Goal: Navigation & Orientation: Understand site structure

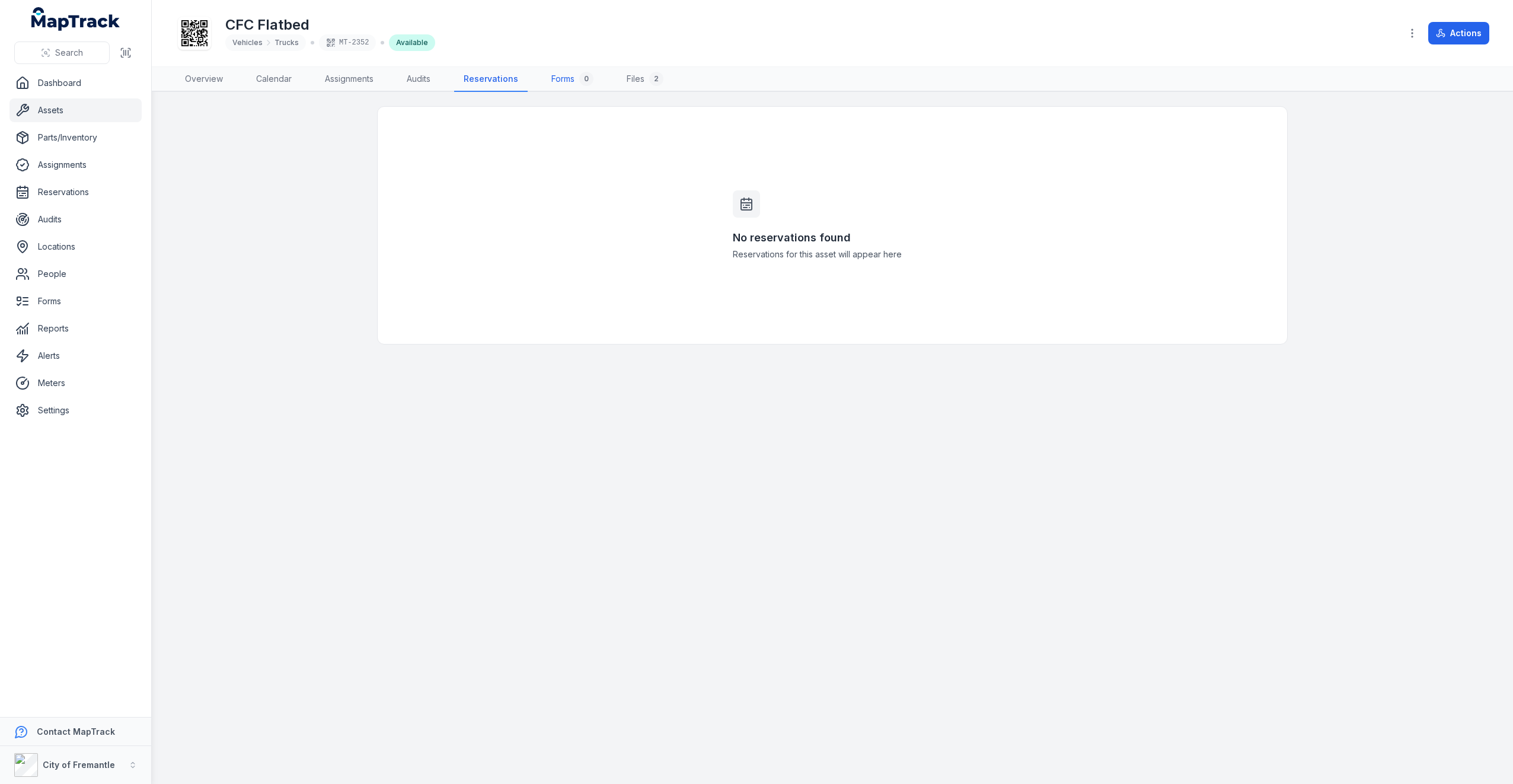
click at [588, 82] on div "0" at bounding box center [587, 78] width 14 height 14
click at [201, 75] on link "Overview" at bounding box center [203, 79] width 57 height 25
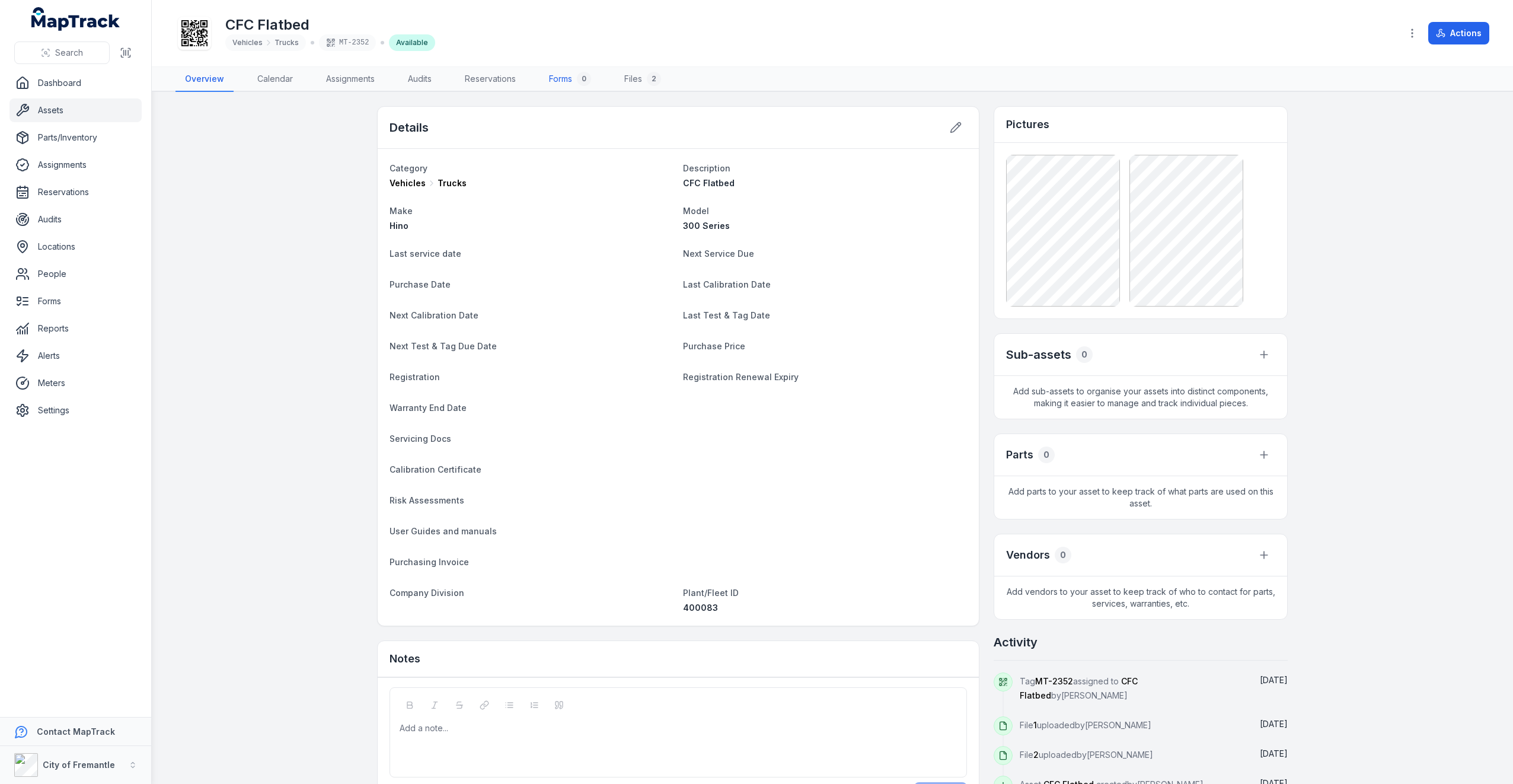
click at [555, 75] on link "Forms 0" at bounding box center [570, 79] width 61 height 25
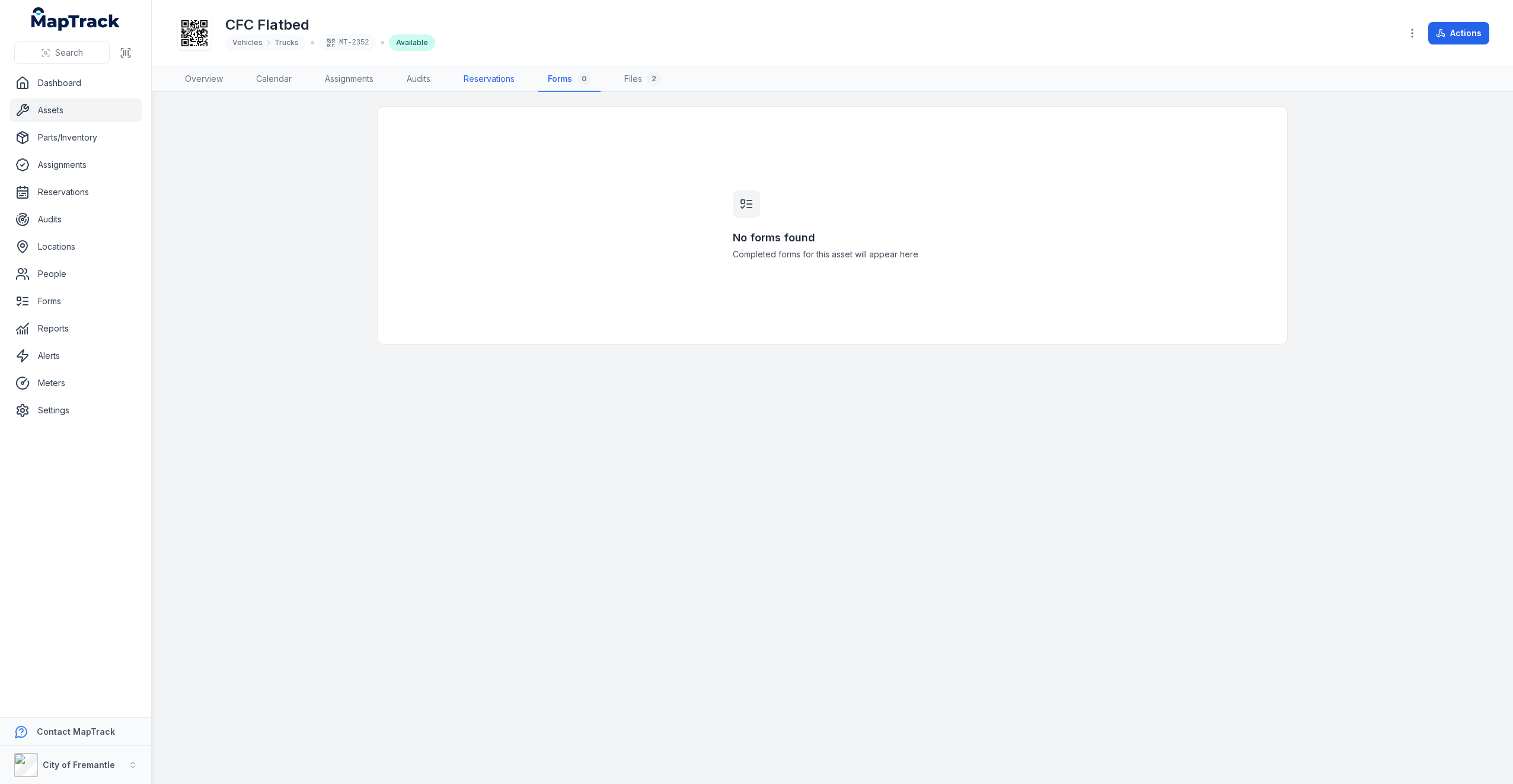
click at [502, 76] on link "Reservations" at bounding box center [489, 79] width 70 height 25
click at [444, 80] on nav "Overview Calendar Assignments Audits Reservations Forms 0 Files 2" at bounding box center [832, 79] width 1314 height 25
click at [424, 81] on link "Audits" at bounding box center [418, 79] width 43 height 25
click at [356, 79] on link "Assignments" at bounding box center [349, 79] width 68 height 25
click at [254, 80] on link "Calendar" at bounding box center [274, 79] width 55 height 25
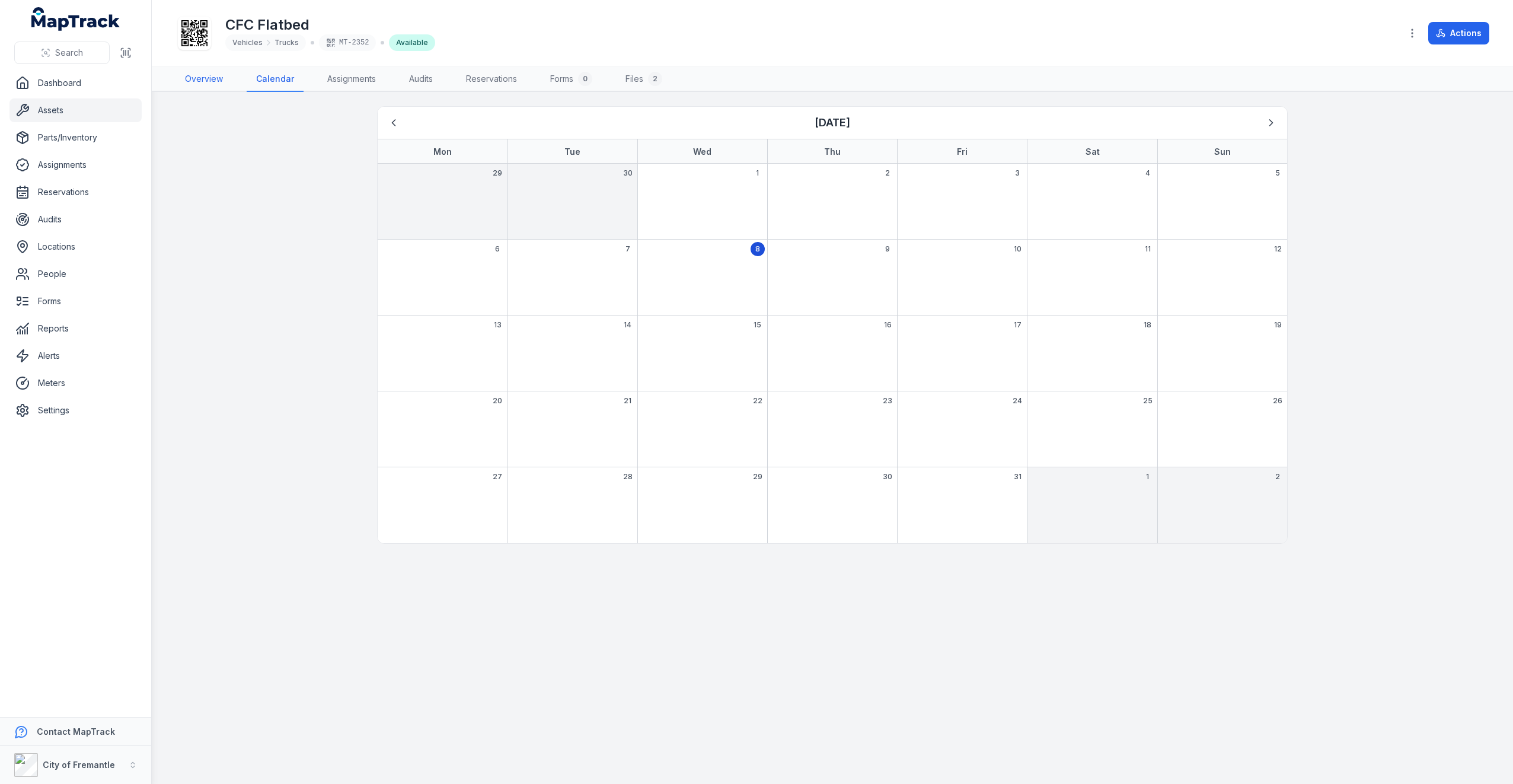
click at [210, 80] on link "Overview" at bounding box center [203, 79] width 57 height 25
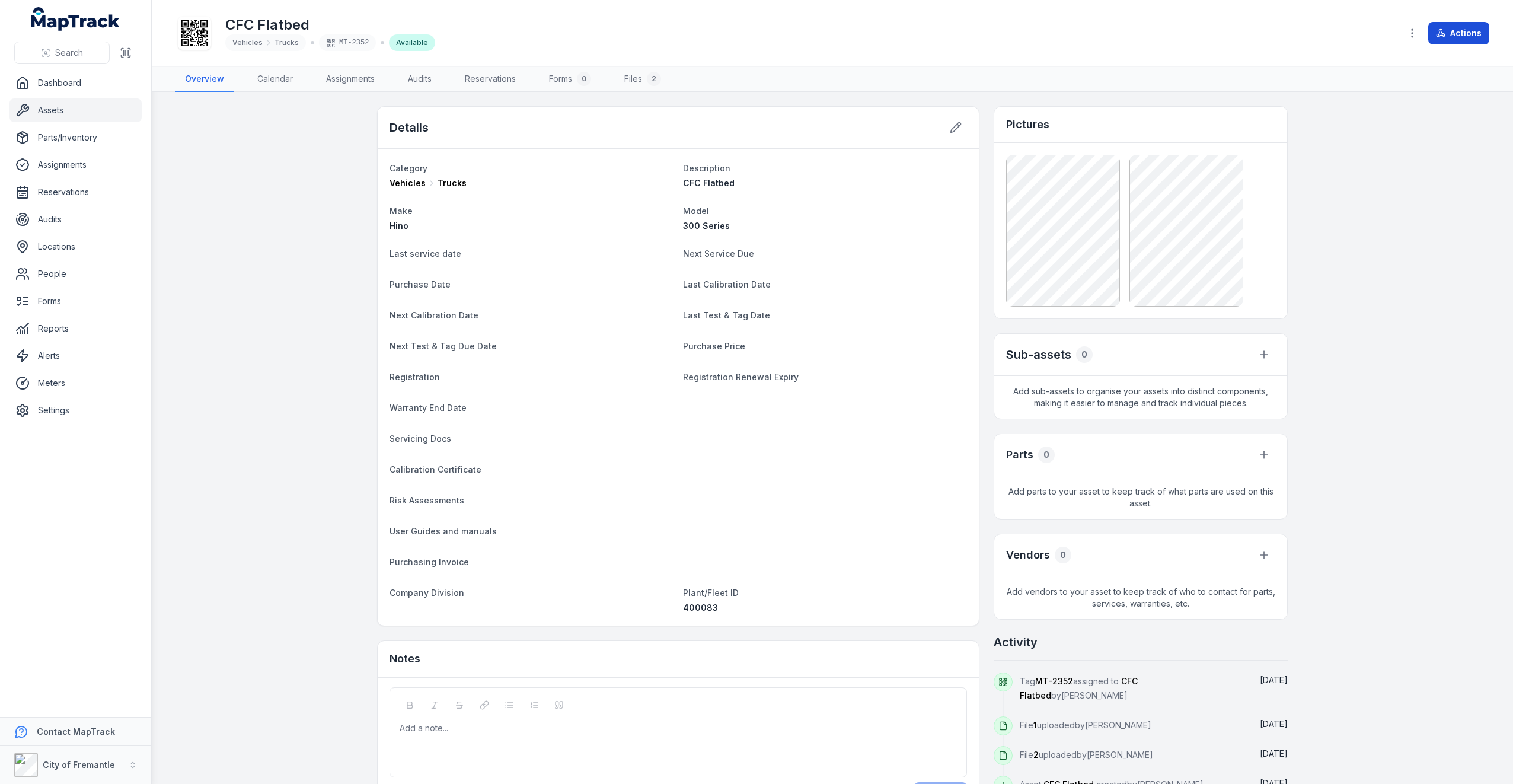
click at [1441, 27] on button "Actions" at bounding box center [1459, 33] width 61 height 23
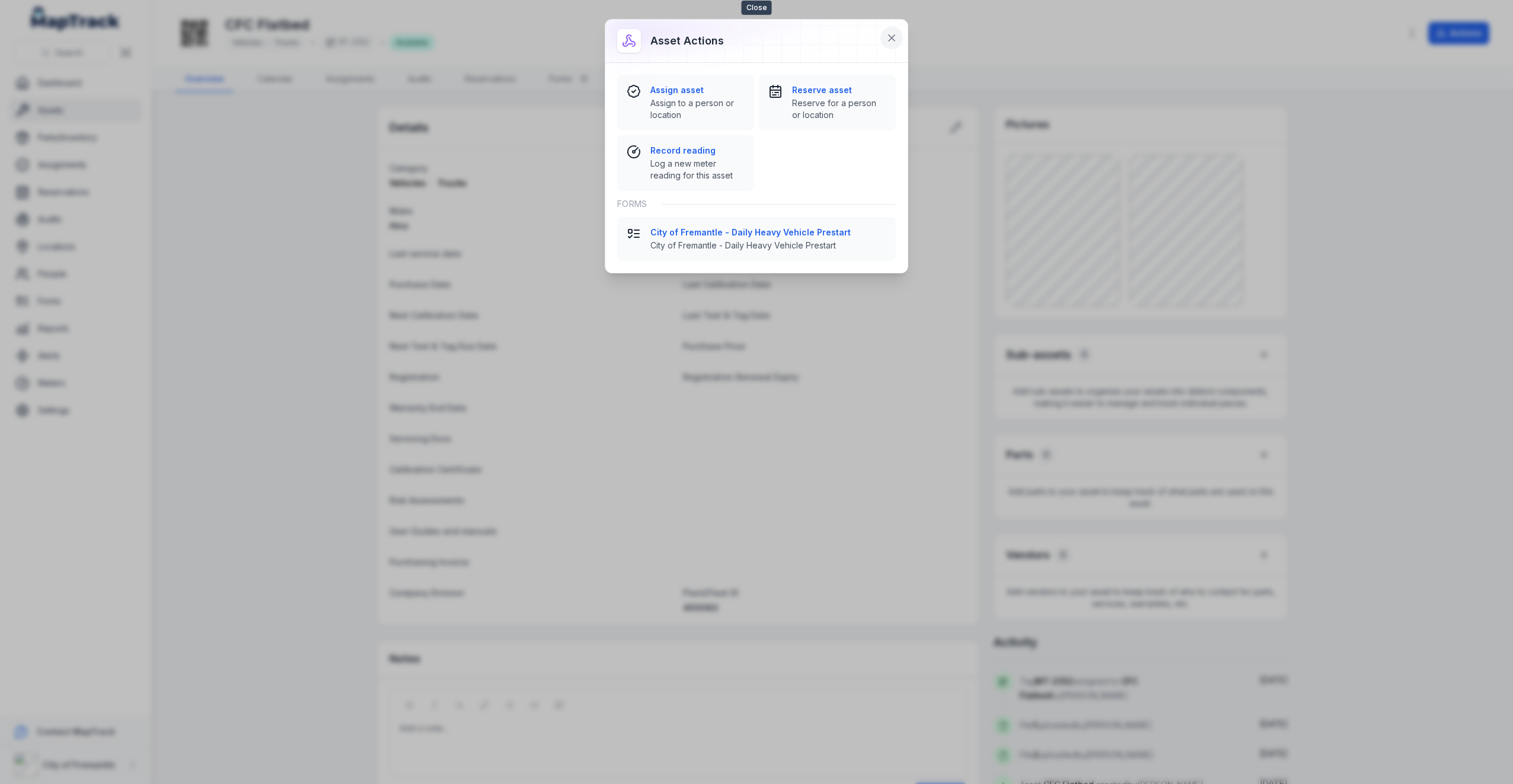
click at [885, 37] on button at bounding box center [892, 38] width 23 height 23
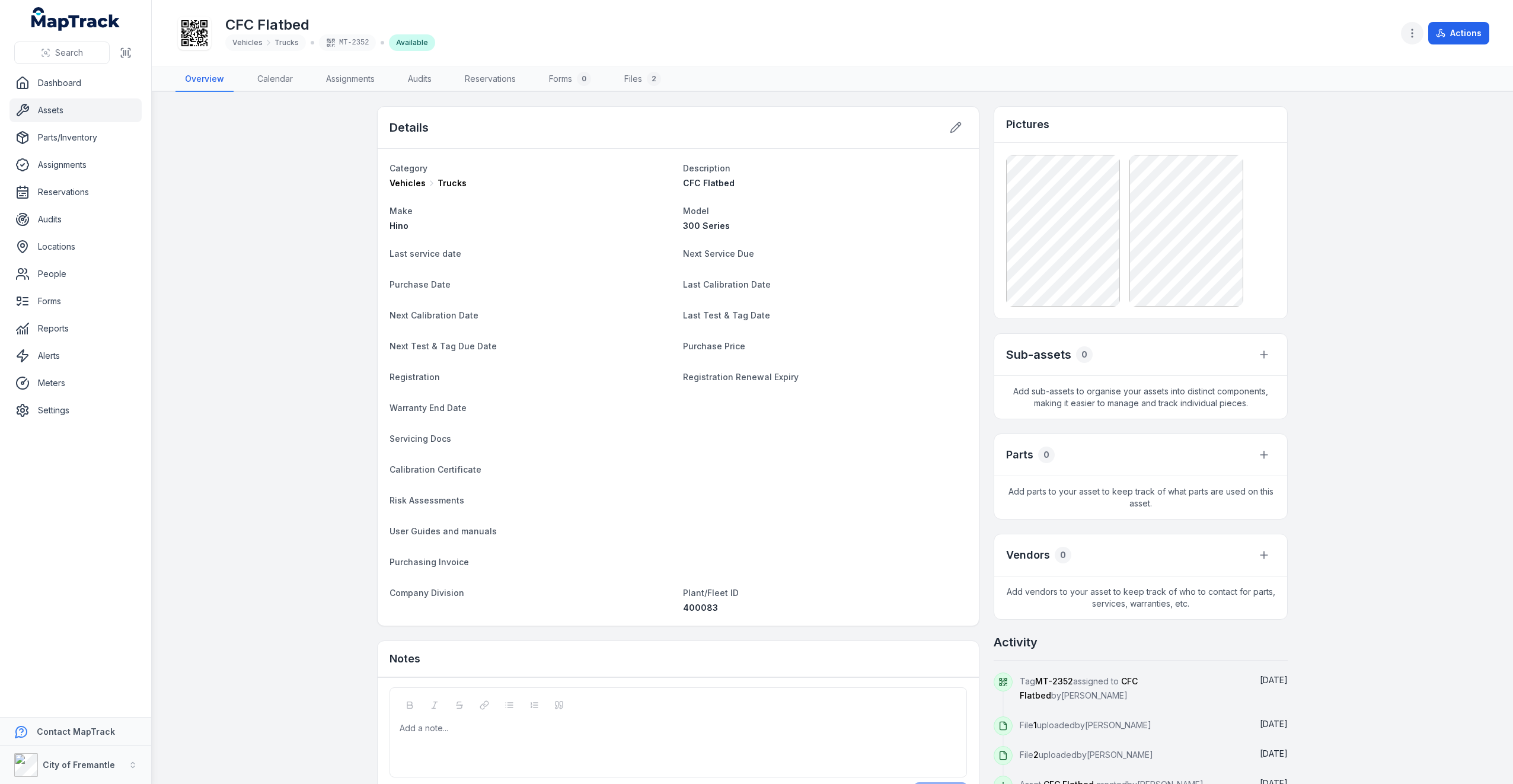
click at [1407, 30] on button "button" at bounding box center [1413, 33] width 23 height 23
click at [1348, 61] on div "Attach files" at bounding box center [1354, 64] width 132 height 21
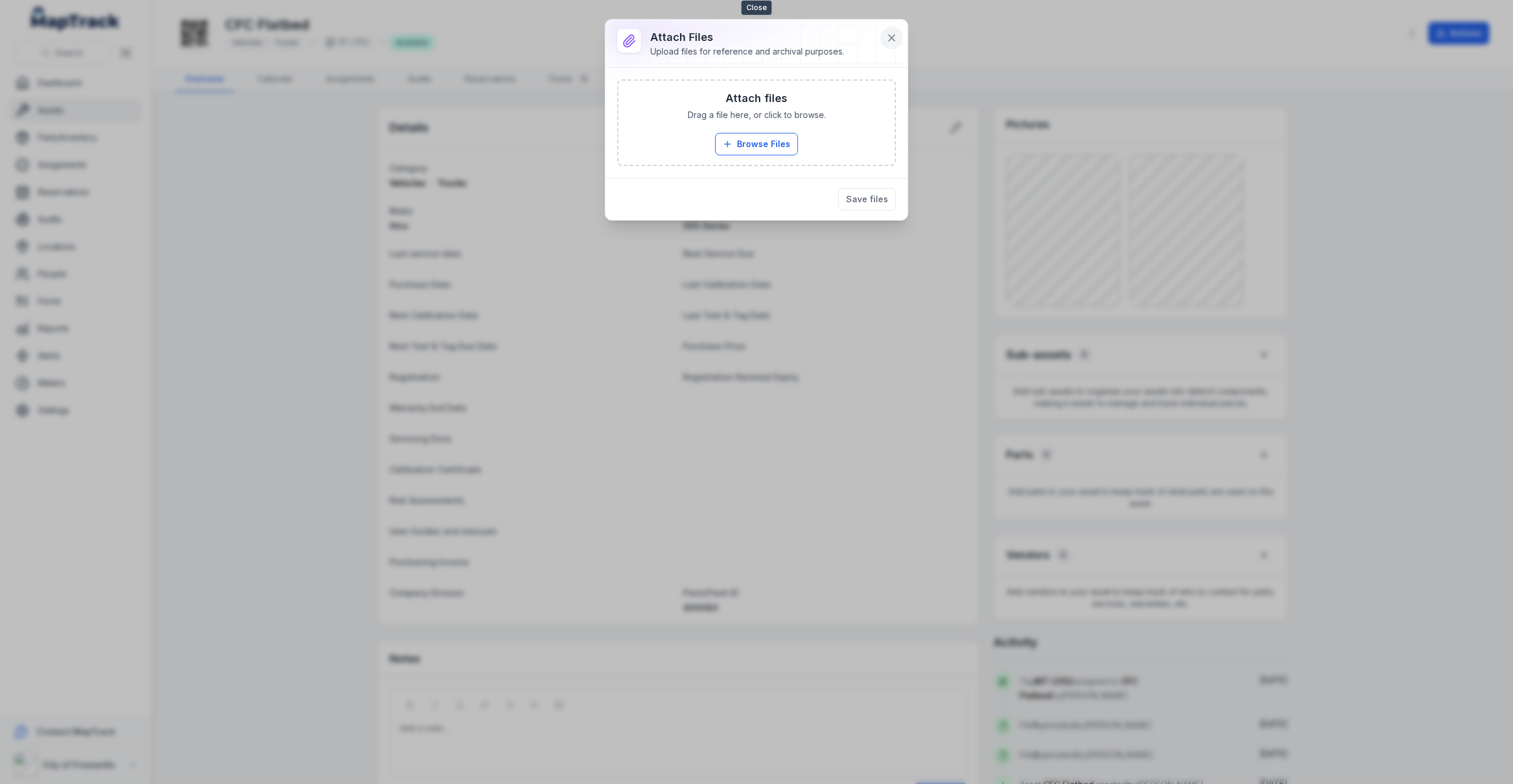
click at [898, 37] on icon at bounding box center [892, 38] width 12 height 12
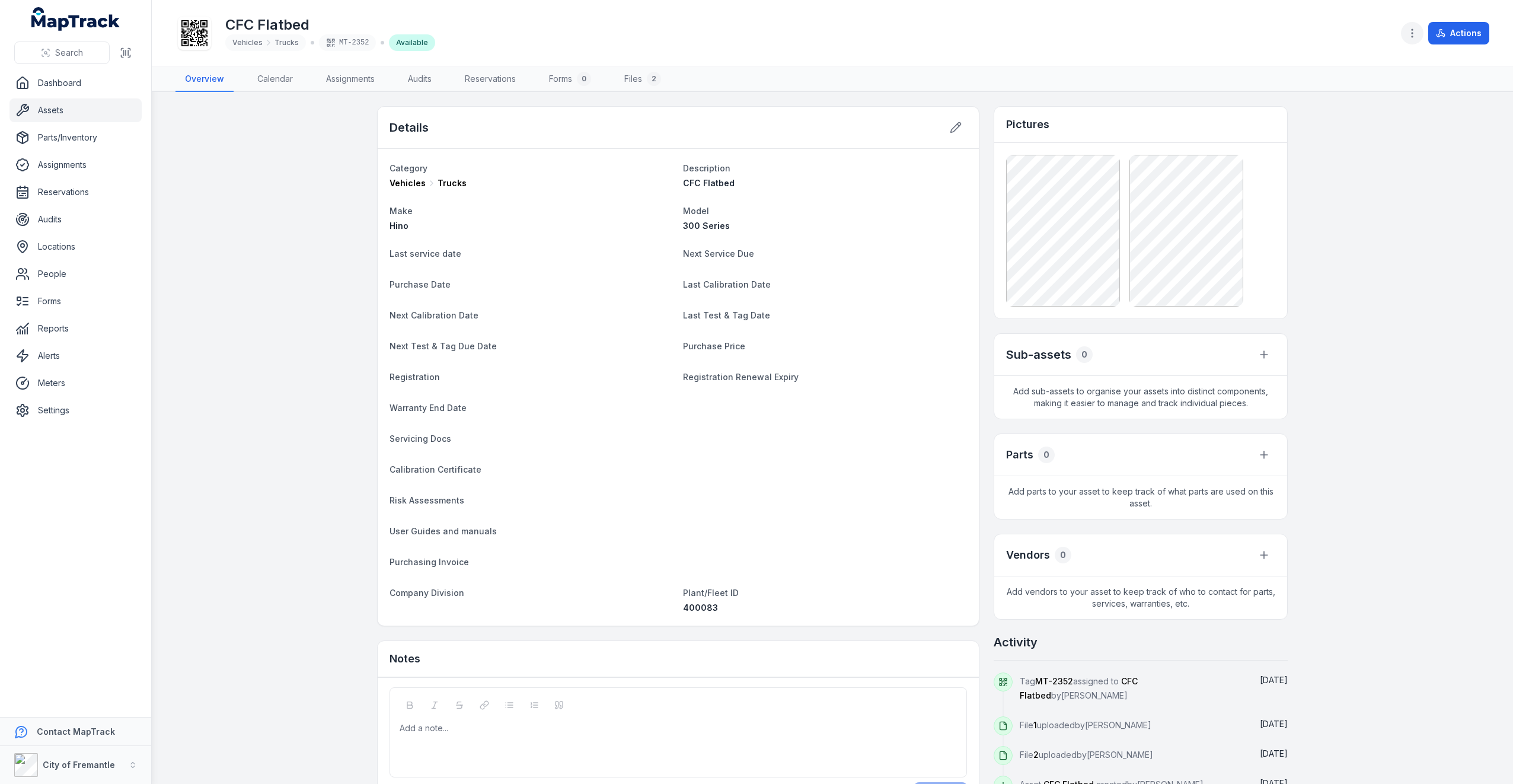
click at [1408, 30] on icon "button" at bounding box center [1413, 33] width 12 height 12
click at [1372, 135] on div "Edit asset fields" at bounding box center [1354, 139] width 132 height 21
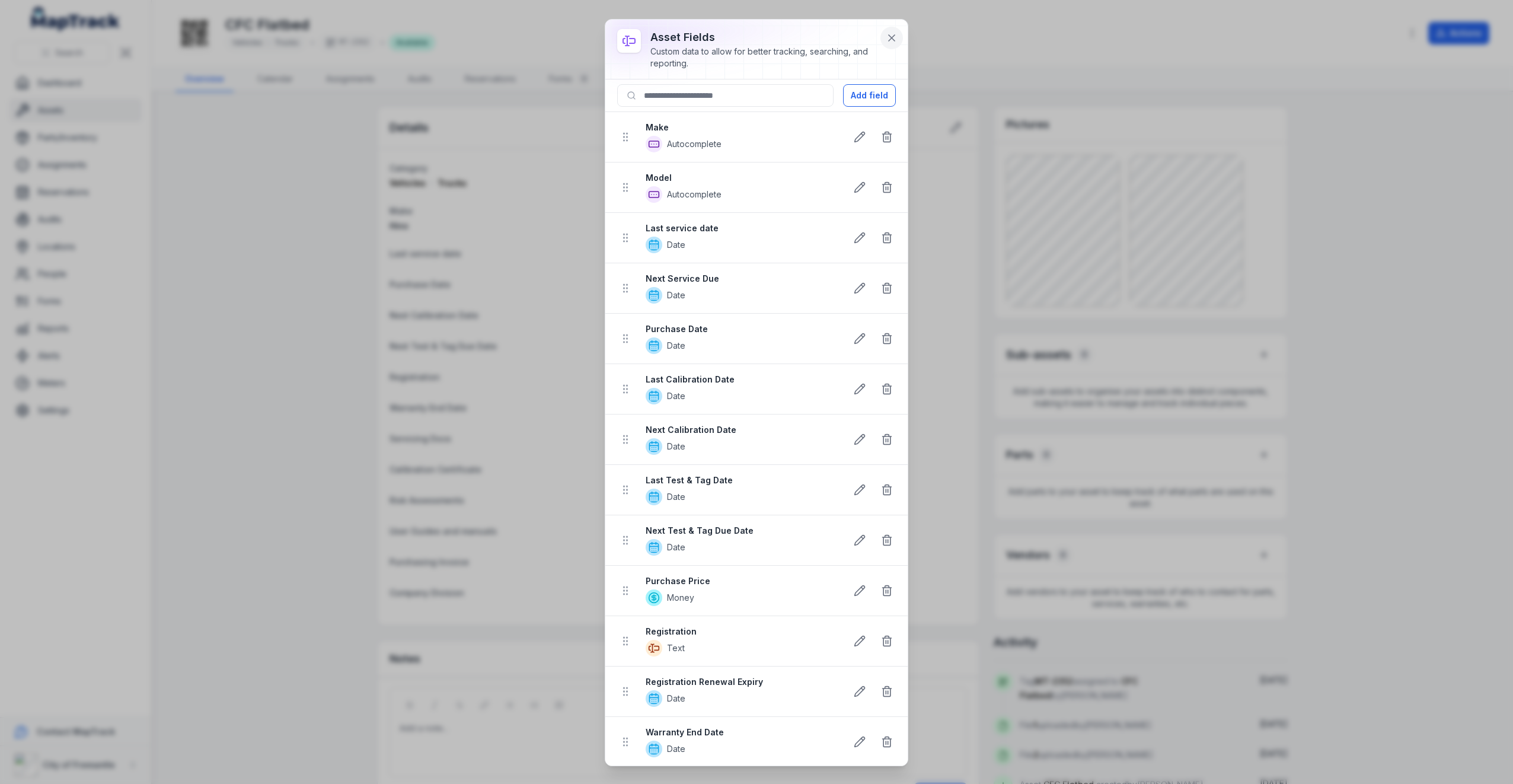
click at [888, 42] on icon at bounding box center [892, 38] width 12 height 12
